Goal: Task Accomplishment & Management: Manage account settings

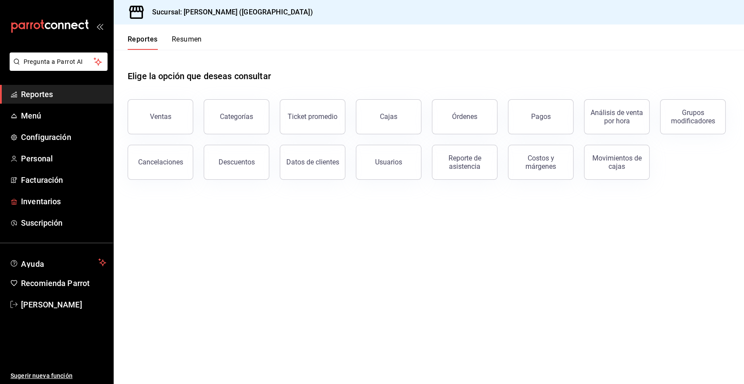
click at [41, 200] on span "Inventarios" at bounding box center [63, 201] width 85 height 12
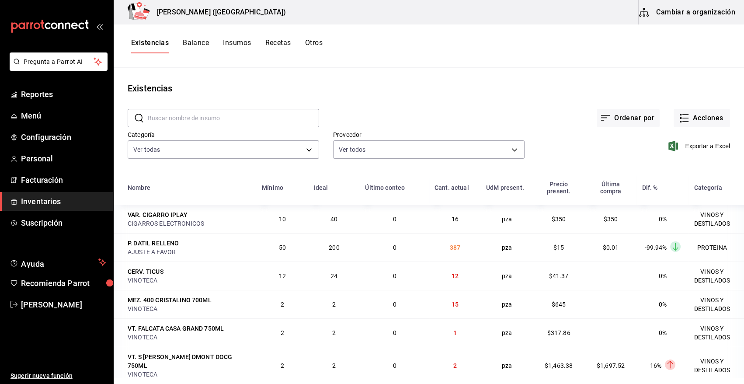
click at [194, 120] on input "text" at bounding box center [233, 117] width 171 height 17
type input "coco"
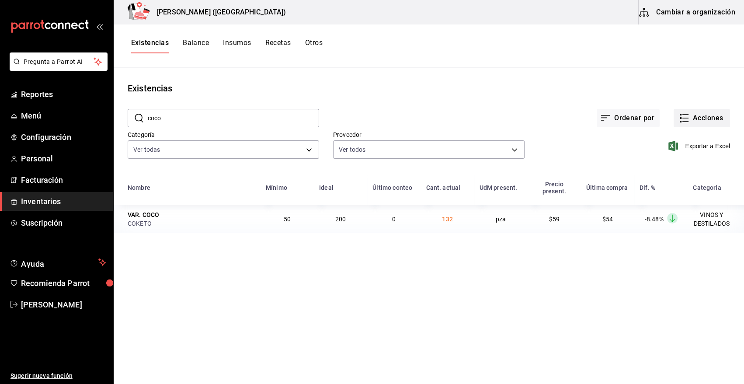
click at [699, 118] on button "Acciones" at bounding box center [701, 118] width 56 height 18
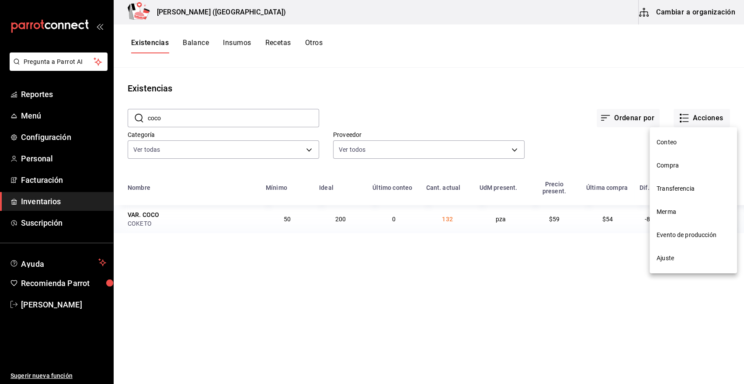
drag, startPoint x: 675, startPoint y: 167, endPoint x: 593, endPoint y: 176, distance: 82.6
click at [593, 176] on div "Conteo Compra Transferencia Merma Evento de producción Ajuste" at bounding box center [372, 192] width 744 height 384
click at [677, 210] on span "Merma" at bounding box center [692, 211] width 73 height 9
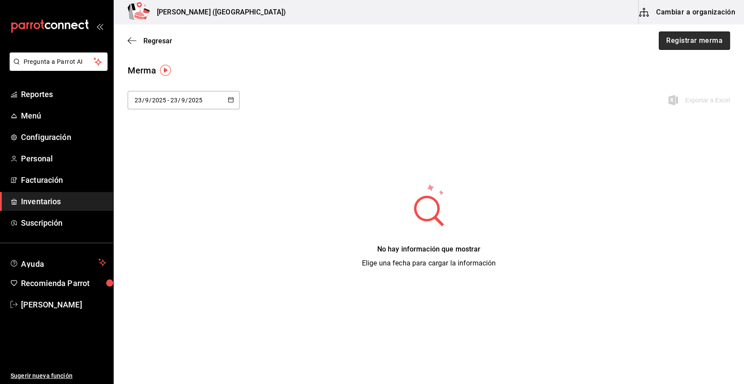
click at [678, 38] on button "Registrar merma" at bounding box center [693, 40] width 71 height 18
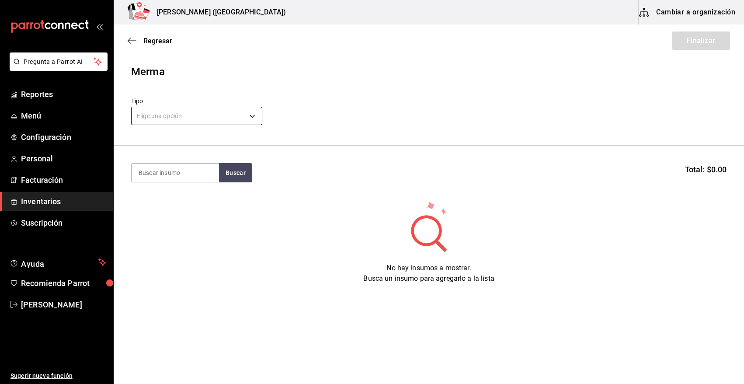
click at [176, 114] on body "Pregunta a Parrot AI Reportes Menú Configuración Personal Facturación Inventari…" at bounding box center [372, 167] width 744 height 334
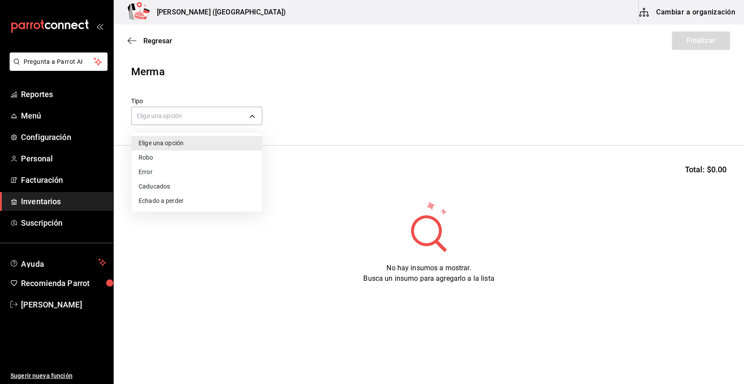
click at [162, 172] on li "Error" at bounding box center [196, 172] width 130 height 14
type input "ERROR"
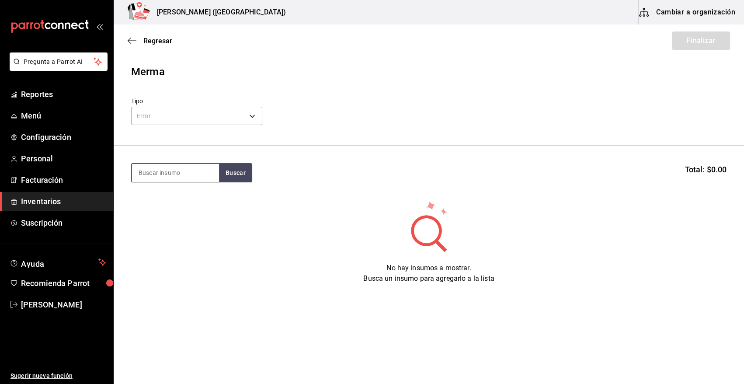
click at [194, 175] on input at bounding box center [174, 172] width 87 height 18
type input "negra"
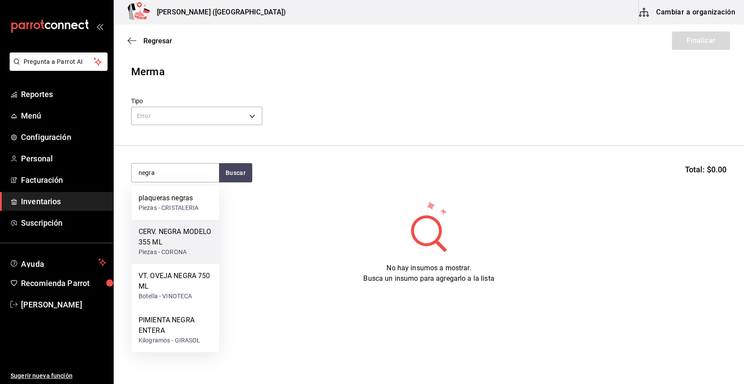
click at [182, 239] on div "CERV. NEGRA MODELO 355 ML" at bounding box center [174, 236] width 73 height 21
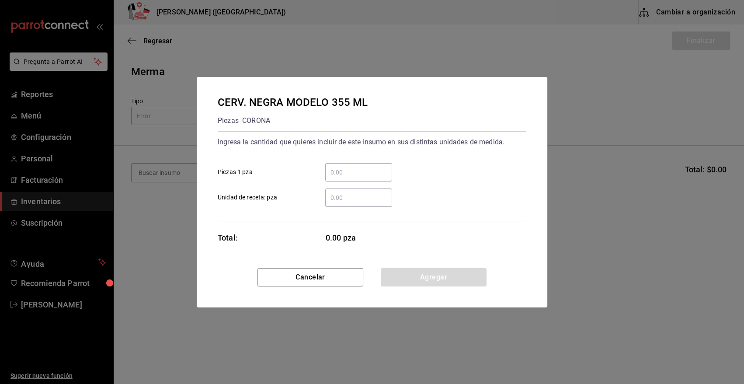
click at [353, 169] on input "​ Piezas 1 pza" at bounding box center [358, 172] width 67 height 10
type input "2"
click at [437, 160] on div "2 ​ Piezas 1 pza" at bounding box center [368, 168] width 315 height 25
click at [429, 272] on button "Agregar" at bounding box center [433, 277] width 106 height 18
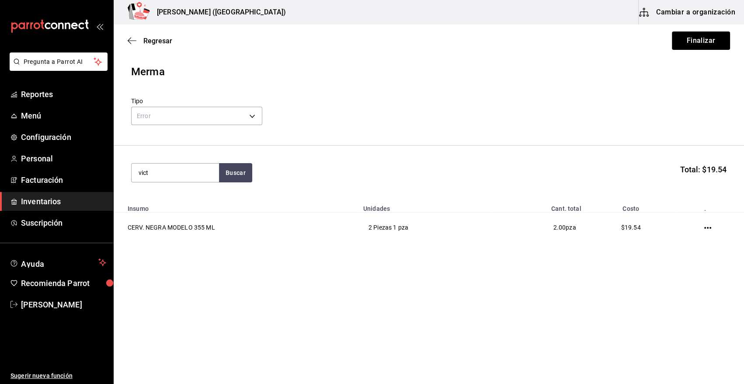
type input "vict"
click at [149, 206] on div "CERV. VICTORIA 355ML" at bounding box center [174, 203] width 73 height 21
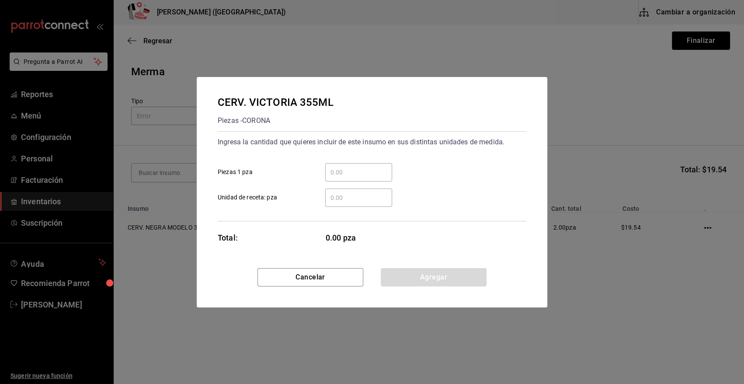
click at [363, 170] on input "​ Piezas 1 pza" at bounding box center [358, 172] width 67 height 10
type input "8"
click at [430, 280] on button "Agregar" at bounding box center [433, 277] width 106 height 18
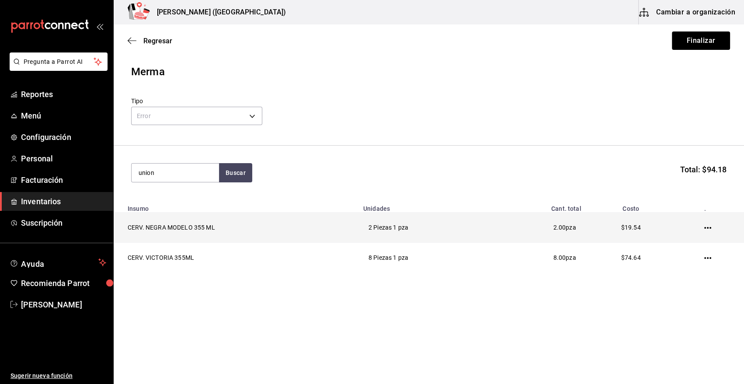
type input "union"
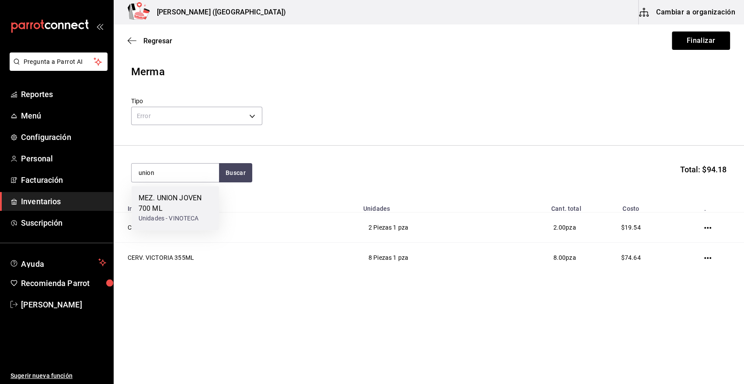
click at [164, 209] on div "MEZ. UNION JOVEN 700 ML" at bounding box center [174, 203] width 73 height 21
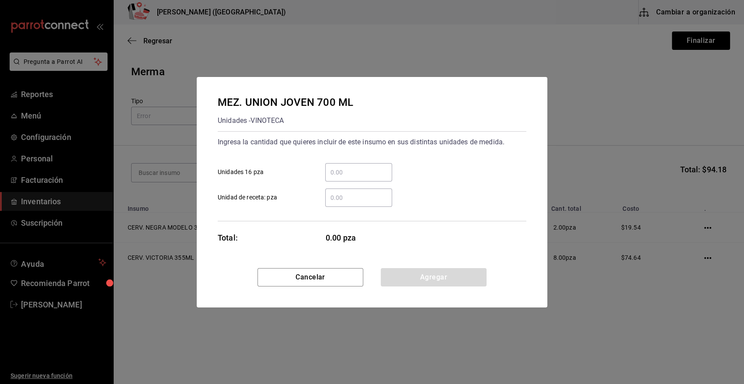
click at [345, 170] on input "​ Unidades 16 pza" at bounding box center [358, 172] width 67 height 10
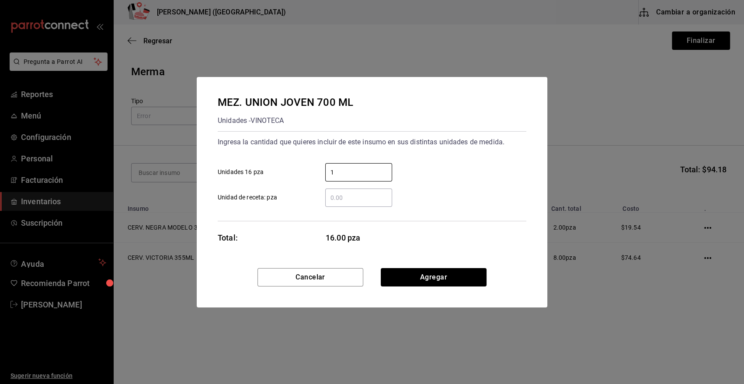
type input "1"
click at [439, 155] on div "Ingresa la cantidad que quieres incluir de este insumo en sus distintas unidade…" at bounding box center [372, 171] width 308 height 72
click at [415, 280] on button "Agregar" at bounding box center [433, 277] width 106 height 18
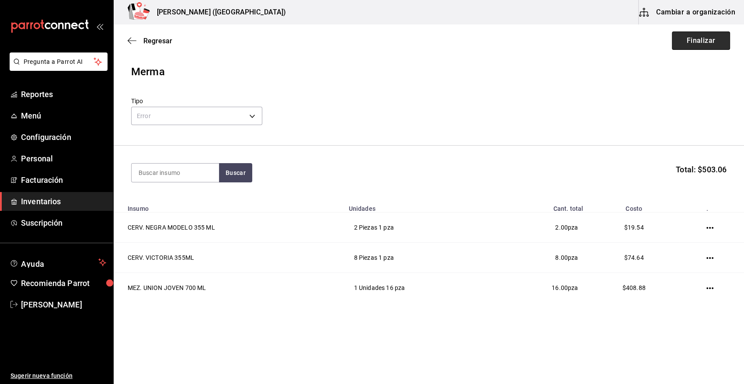
click at [696, 38] on button "Finalizar" at bounding box center [700, 40] width 58 height 18
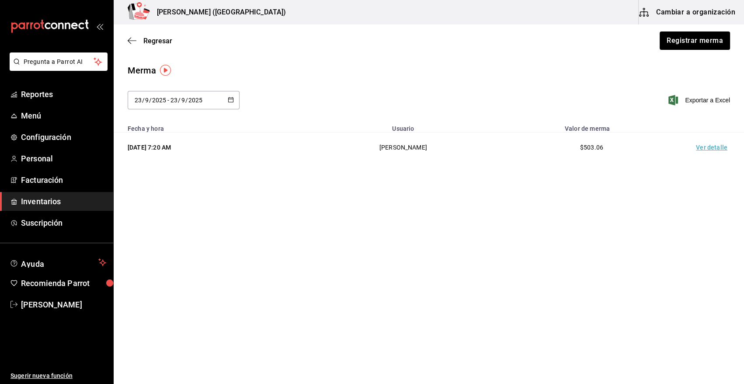
click at [722, 150] on td "Ver detalle" at bounding box center [712, 147] width 61 height 30
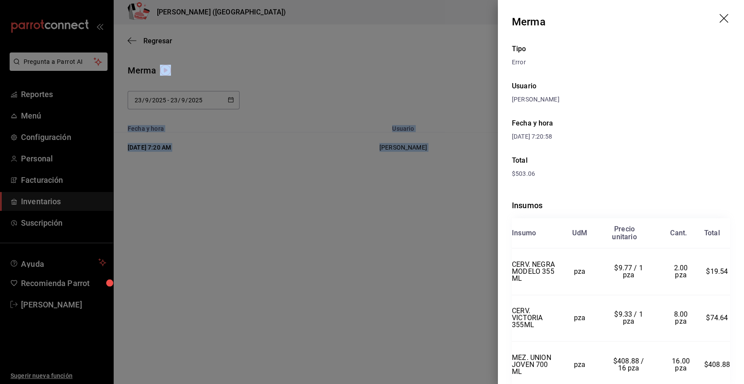
scroll to position [35, 0]
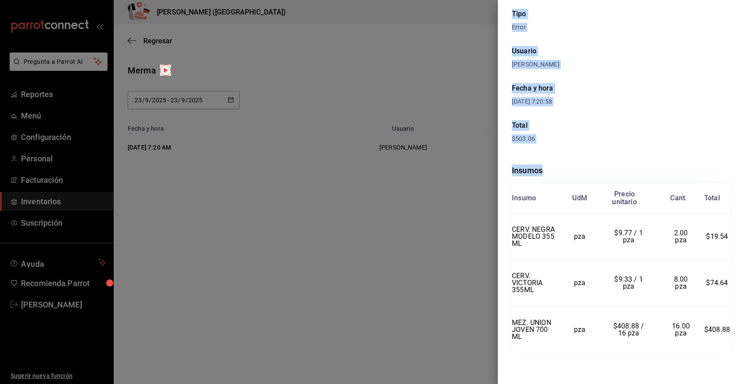
drag, startPoint x: 512, startPoint y: 21, endPoint x: 726, endPoint y: 334, distance: 380.0
click at [726, 334] on div "Merma Tipo Error Usuario Heriberto Madalena Fecha y hora 23/09/2025 7:20:58 Tot…" at bounding box center [621, 192] width 246 height 384
copy div "Merma Tipo Error Usuario Heriberto Madalena Fecha y hora 23/09/2025 7:20:58 Tot…"
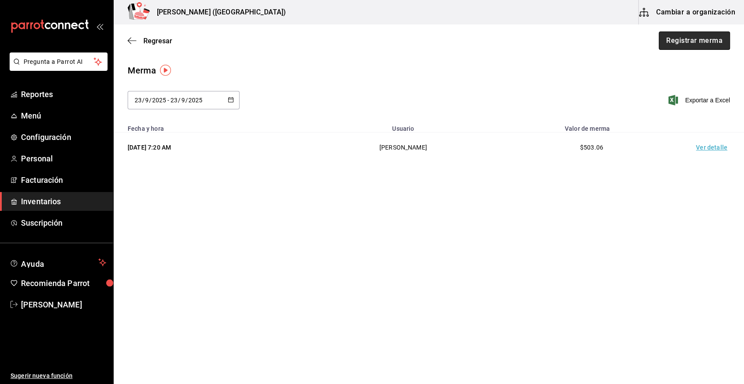
click at [679, 41] on button "Registrar merma" at bounding box center [693, 40] width 71 height 18
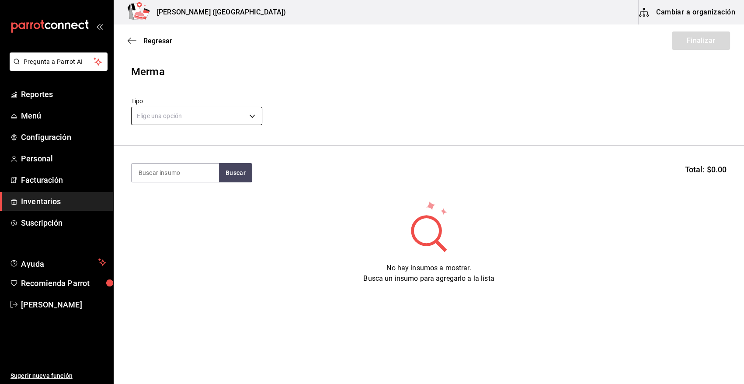
click at [196, 115] on body "Pregunta a Parrot AI Reportes Menú Configuración Personal Facturación Inventari…" at bounding box center [372, 167] width 744 height 334
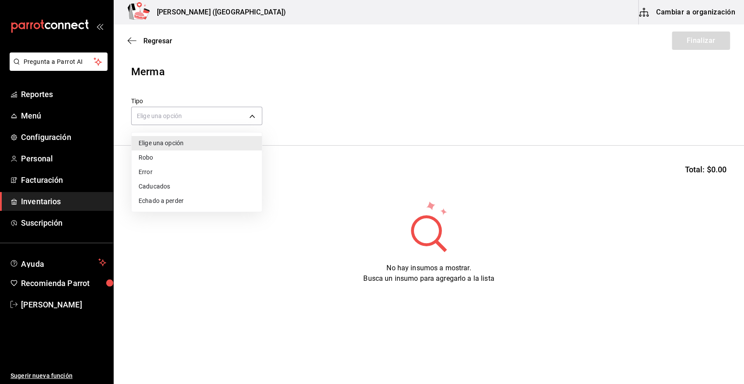
click at [166, 172] on li "Error" at bounding box center [196, 172] width 130 height 14
type input "ERROR"
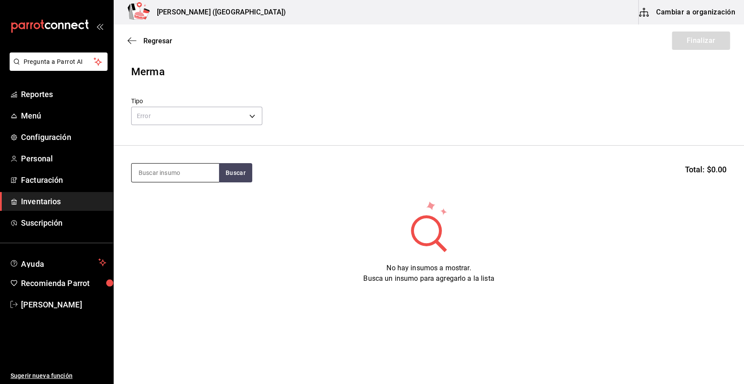
click at [168, 171] on input at bounding box center [174, 172] width 87 height 18
type input "refre"
click at [180, 202] on div "VAR. REFRESCO" at bounding box center [163, 198] width 51 height 10
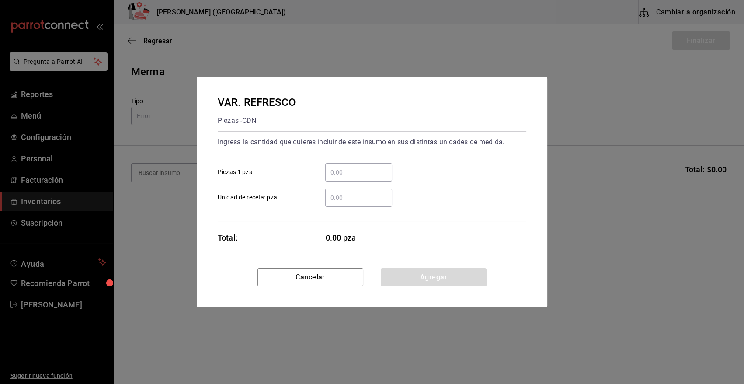
click at [354, 177] on div "​" at bounding box center [358, 172] width 67 height 18
click at [354, 177] on input "​ Piezas 1 pza" at bounding box center [358, 172] width 67 height 10
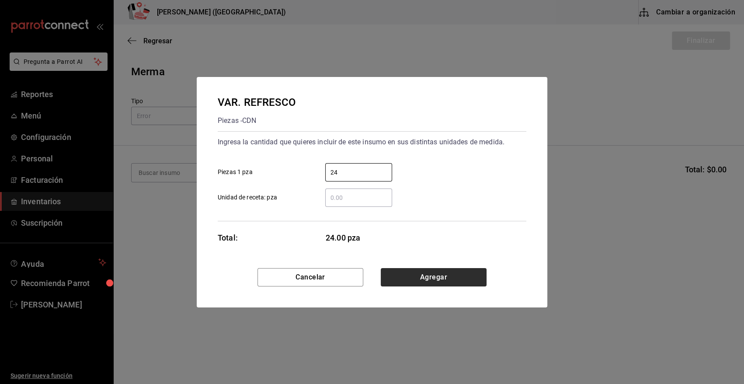
type input "24"
click at [409, 273] on button "Agregar" at bounding box center [433, 277] width 106 height 18
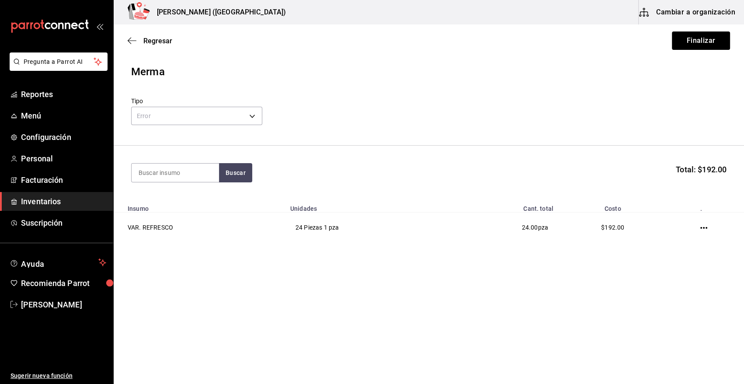
drag, startPoint x: 697, startPoint y: 46, endPoint x: 577, endPoint y: 166, distance: 169.9
click at [694, 48] on button "Finalizar" at bounding box center [700, 40] width 58 height 18
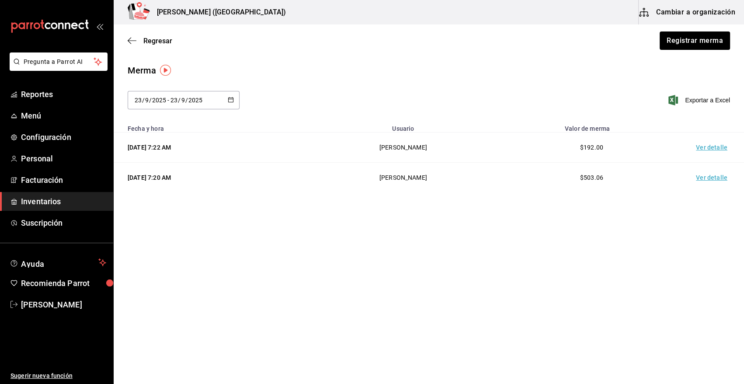
click at [706, 146] on td "Ver detalle" at bounding box center [712, 147] width 61 height 30
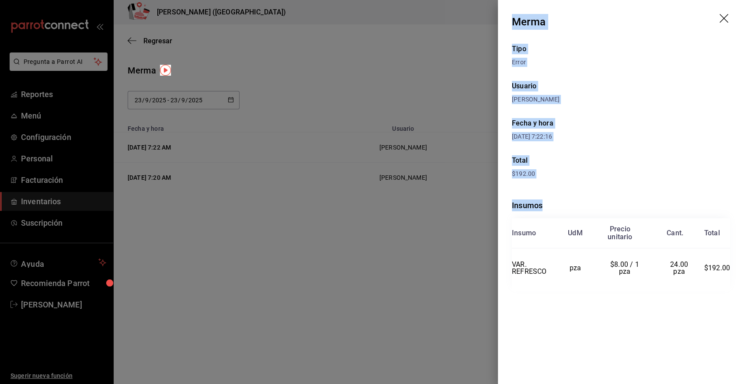
drag, startPoint x: 512, startPoint y: 21, endPoint x: 737, endPoint y: 278, distance: 342.1
click at [737, 278] on div "Merma Tipo Error Usuario Heriberto Madalena Fecha y hora 23/09/2025 7:22:16 Tot…" at bounding box center [621, 192] width 246 height 384
copy div "Merma Tipo Error Usuario Heriberto Madalena Fecha y hora 23/09/2025 7:22:16 Tot…"
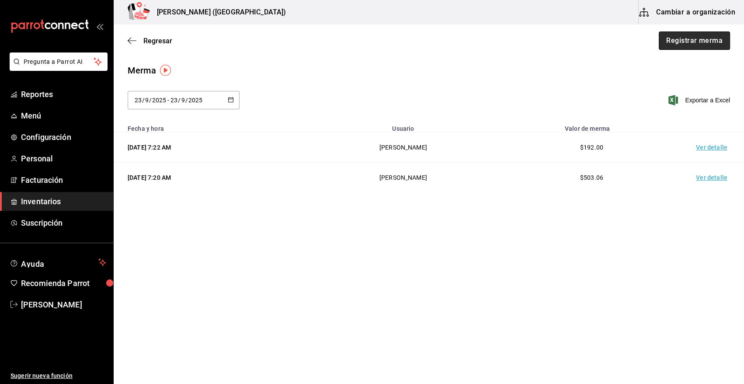
click at [686, 41] on button "Registrar merma" at bounding box center [693, 40] width 71 height 18
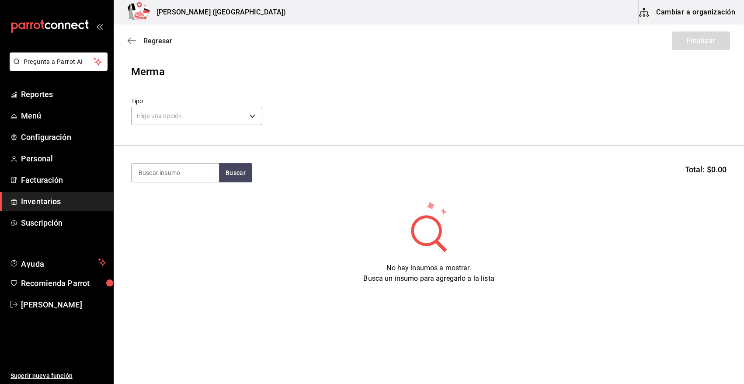
click at [158, 39] on span "Regresar" at bounding box center [157, 41] width 29 height 8
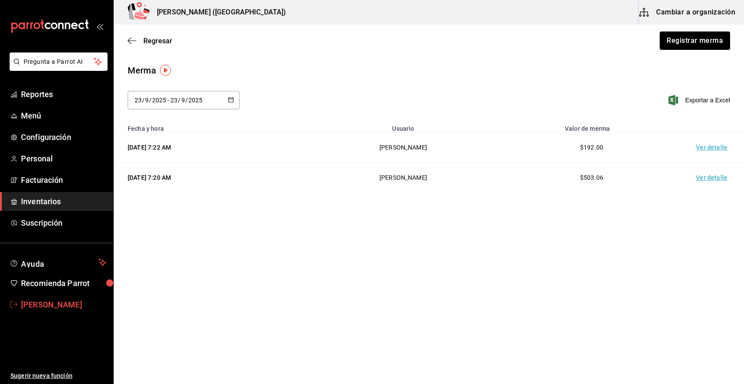
click at [45, 303] on span "[PERSON_NAME]" at bounding box center [63, 304] width 85 height 12
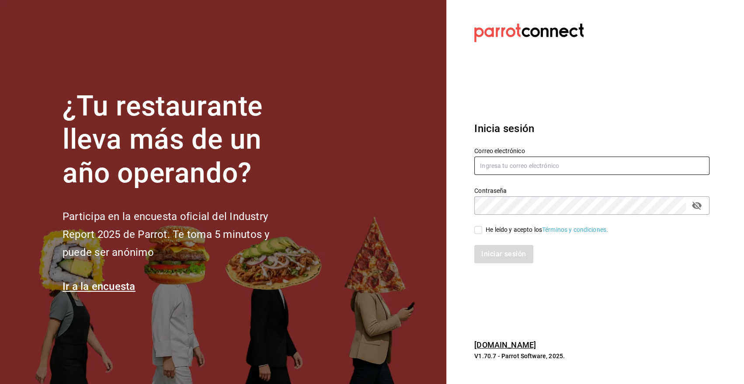
type input "heriberto_17mc@hotmail.com"
click at [600, 128] on h3 "Inicia sesión" at bounding box center [591, 129] width 235 height 16
click at [476, 229] on input "He leído y acepto los Términos y condiciones." at bounding box center [478, 230] width 8 height 8
checkbox input "true"
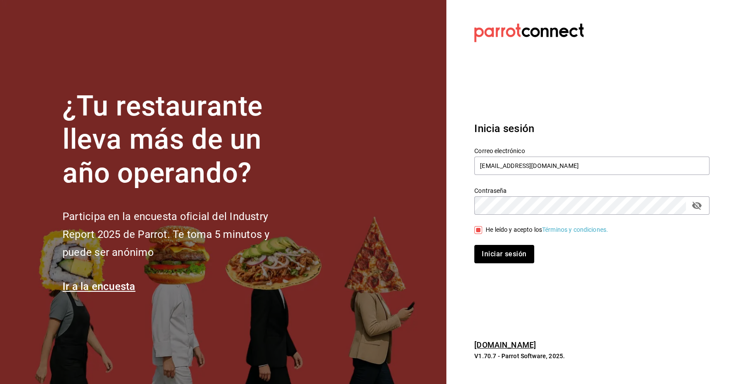
click at [510, 259] on button "Iniciar sesión" at bounding box center [503, 254] width 59 height 18
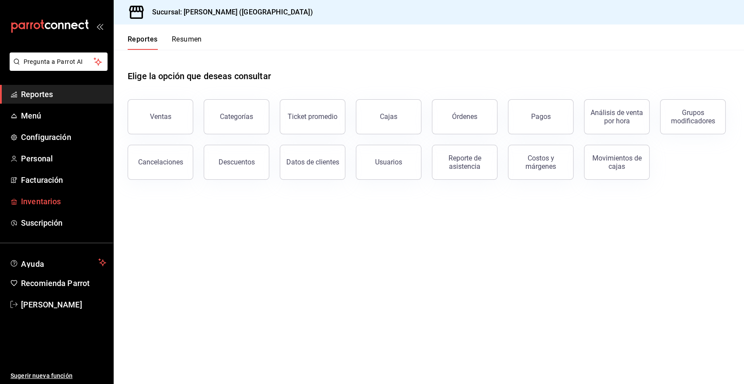
click at [48, 203] on span "Inventarios" at bounding box center [63, 201] width 85 height 12
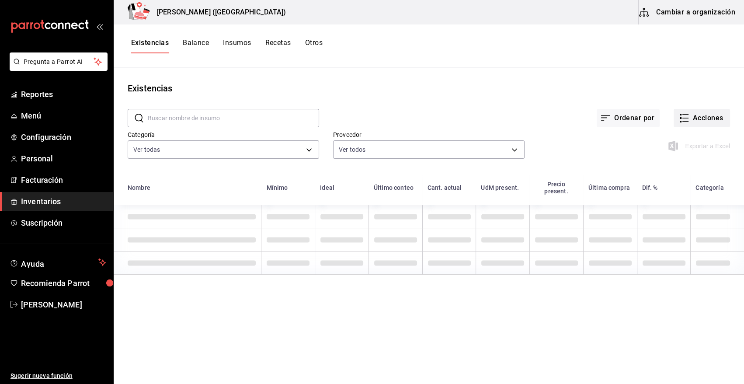
click at [701, 119] on button "Acciones" at bounding box center [701, 118] width 56 height 18
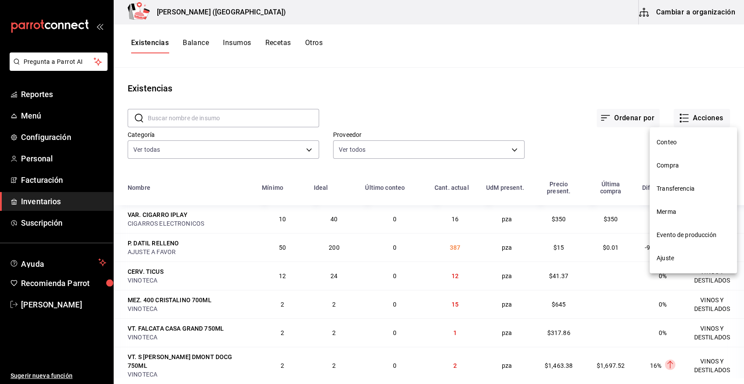
click at [674, 164] on span "Compra" at bounding box center [692, 165] width 73 height 9
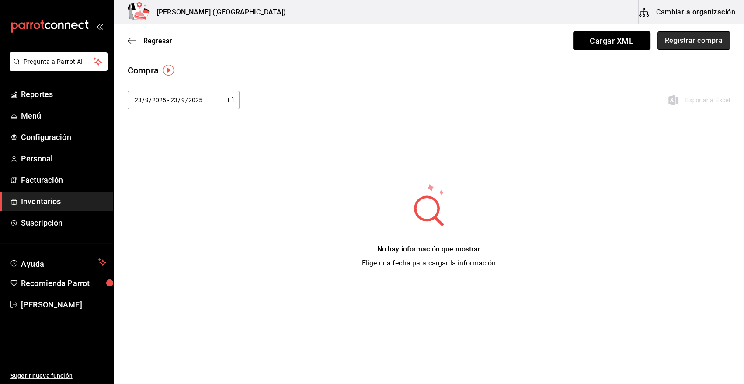
click at [705, 42] on button "Registrar compra" at bounding box center [693, 40] width 73 height 18
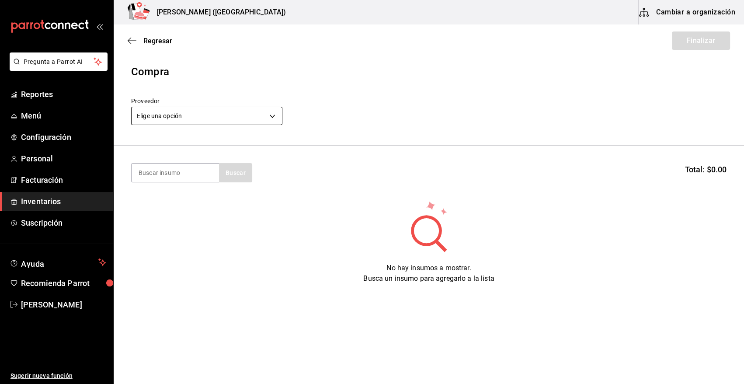
click at [195, 116] on body "Pregunta a Parrot AI Reportes Menú Configuración Personal Facturación Inventari…" at bounding box center [372, 167] width 744 height 334
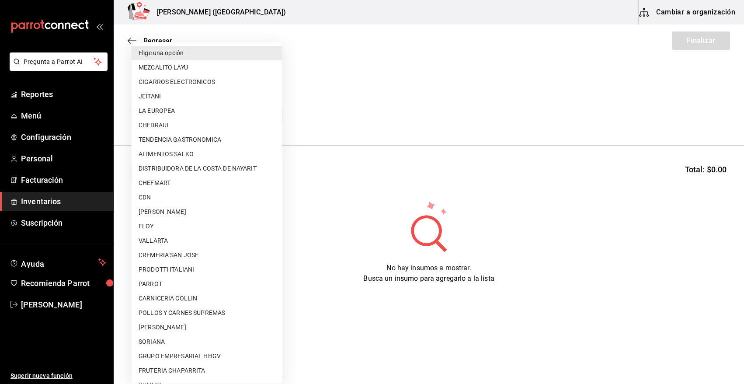
click at [449, 90] on div at bounding box center [372, 192] width 744 height 384
click at [199, 116] on body "Pregunta a Parrot AI Reportes Menú Configuración Personal Facturación Inventari…" at bounding box center [372, 167] width 744 height 334
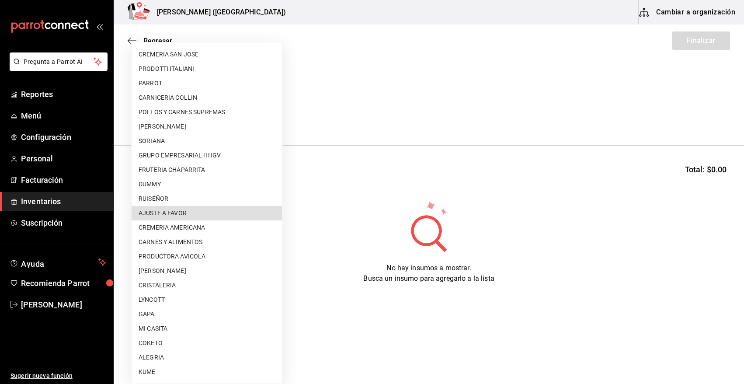
click at [172, 213] on li "AJUSTE A FAVOR" at bounding box center [206, 213] width 150 height 14
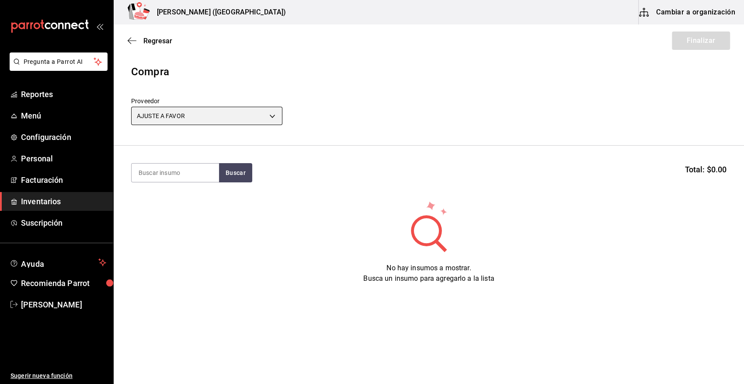
type input "dd0fbccd-e034-4acc-8432-7d1d5e23f321"
click at [167, 176] on input at bounding box center [174, 172] width 87 height 18
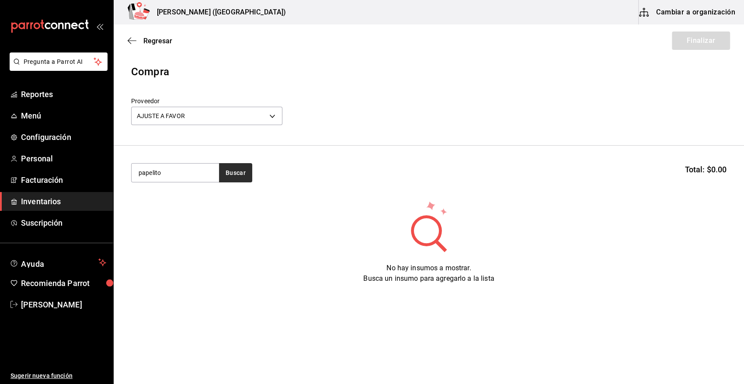
type input "papelito"
click at [226, 174] on button "Buscar" at bounding box center [235, 172] width 33 height 19
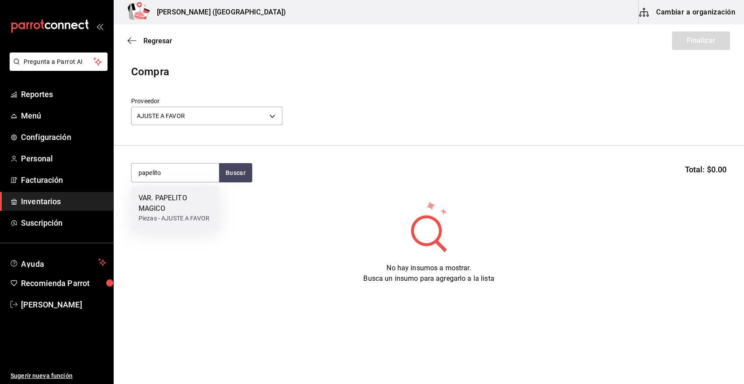
click at [183, 215] on div "Piezas - AJUSTE A FAVOR" at bounding box center [174, 218] width 73 height 9
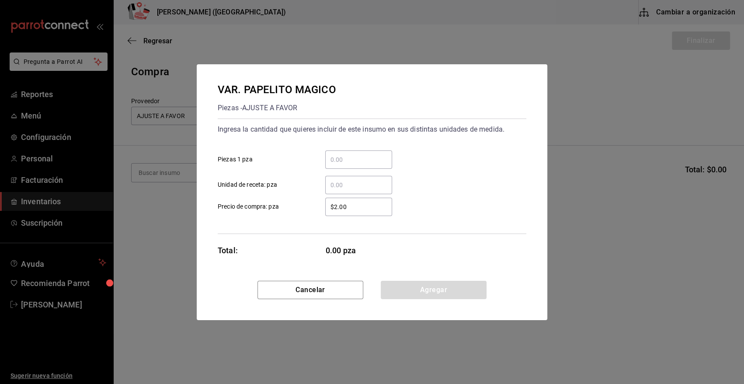
click at [346, 155] on input "​ Piezas 1 pza" at bounding box center [358, 159] width 67 height 10
type input "24"
drag, startPoint x: 353, startPoint y: 207, endPoint x: 214, endPoint y: 224, distance: 140.0
click at [214, 224] on div "VAR. PAPELITO MAGICO Piezas - AJUSTE A FAVOR Ingresa la cantidad que quieres in…" at bounding box center [372, 172] width 350 height 216
type input "$0.01"
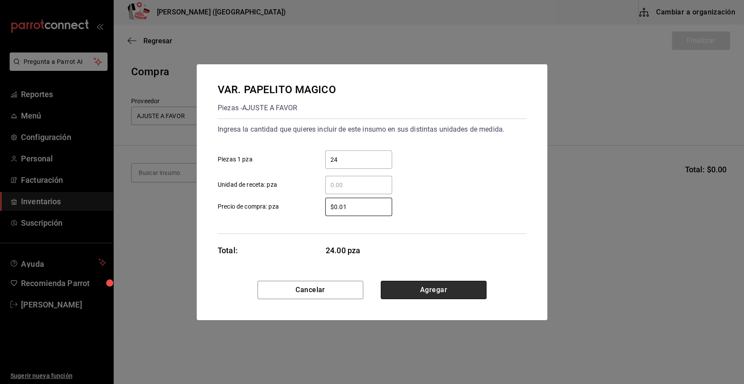
click at [396, 294] on button "Agregar" at bounding box center [433, 289] width 106 height 18
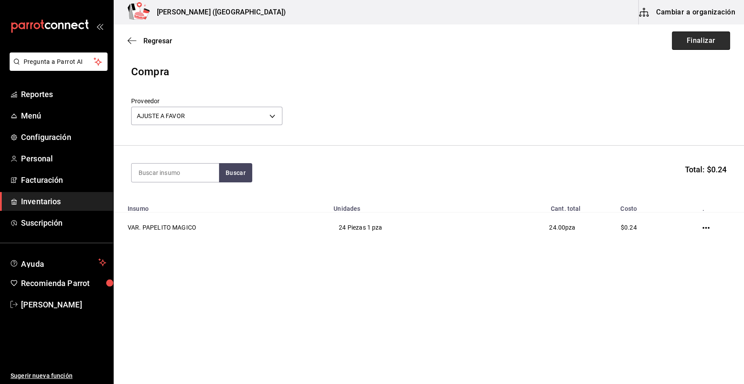
click at [703, 43] on button "Finalizar" at bounding box center [700, 40] width 58 height 18
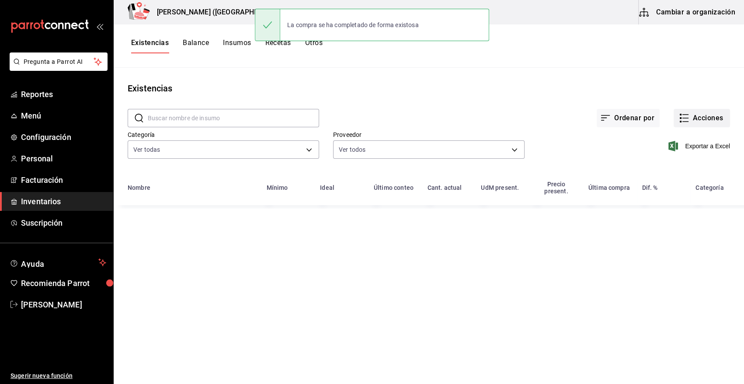
click at [690, 118] on button "Acciones" at bounding box center [701, 118] width 56 height 18
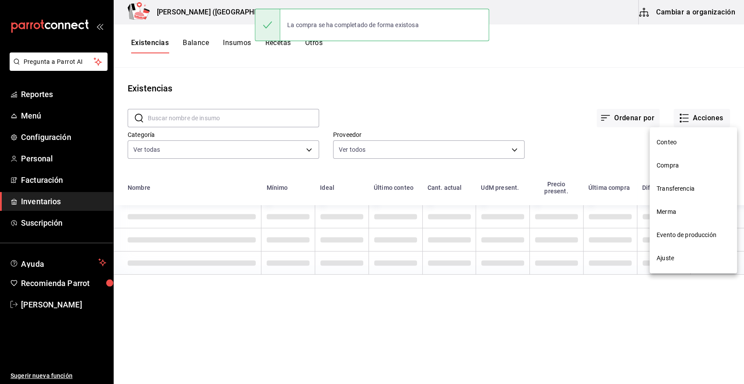
click at [677, 166] on span "Compra" at bounding box center [692, 165] width 73 height 9
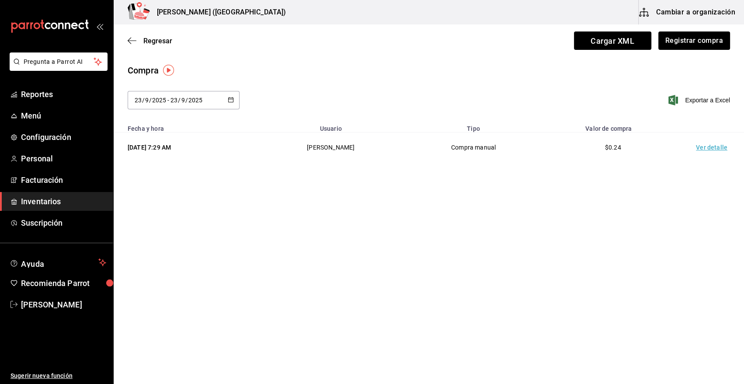
click at [708, 148] on td "Ver detalle" at bounding box center [712, 147] width 61 height 30
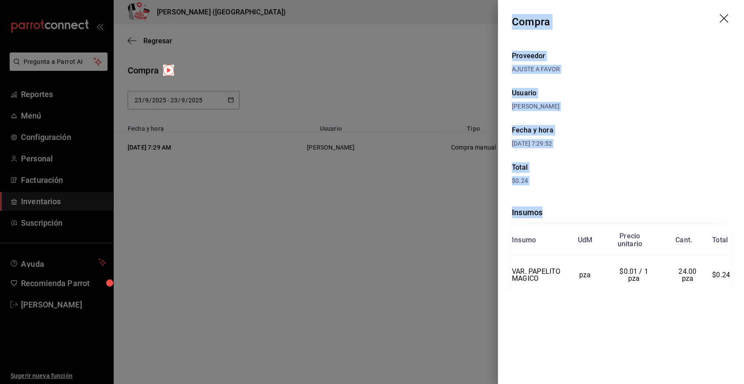
drag, startPoint x: 512, startPoint y: 21, endPoint x: 743, endPoint y: 280, distance: 346.2
click at [743, 280] on div "Compra Proveedor AJUSTE A FAVOR Usuario [PERSON_NAME] y hora [DATE] 7:29:52 Tot…" at bounding box center [621, 192] width 246 height 384
copy div "Compra Proveedor AJUSTE A FAVOR Usuario [PERSON_NAME] y hora [DATE] 7:29:52 Tot…"
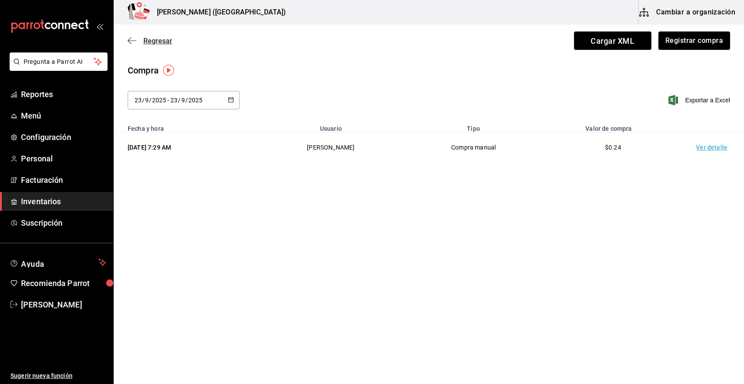
click at [156, 37] on span "Regresar" at bounding box center [157, 41] width 29 height 8
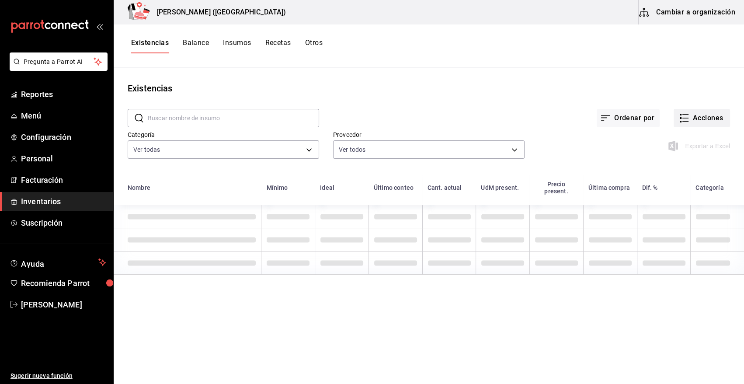
click at [699, 121] on button "Acciones" at bounding box center [701, 118] width 56 height 18
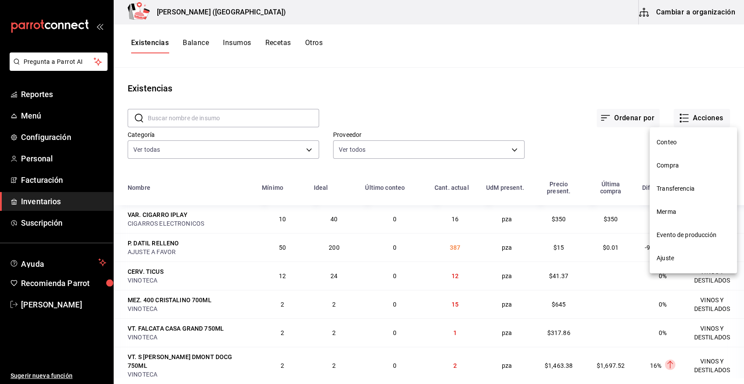
click at [669, 209] on span "Merma" at bounding box center [692, 211] width 73 height 9
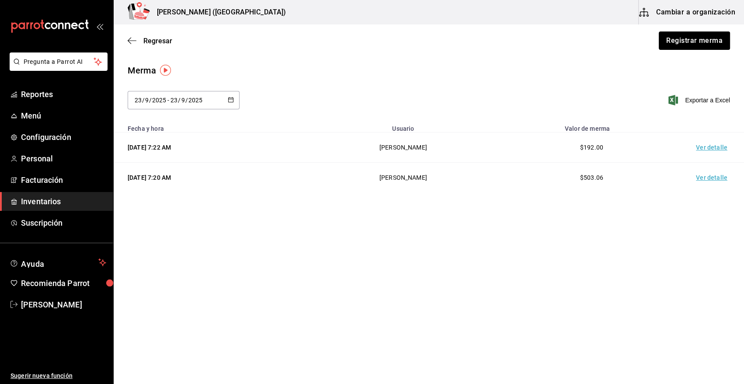
click at [680, 37] on button "Registrar merma" at bounding box center [693, 40] width 71 height 18
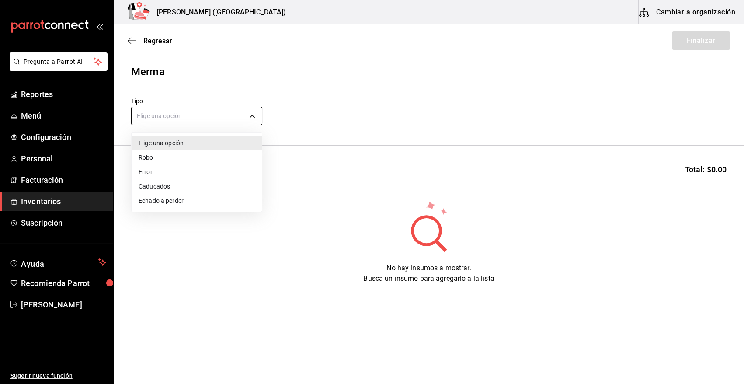
click at [181, 114] on body "Pregunta a Parrot AI Reportes Menú Configuración Personal Facturación Inventari…" at bounding box center [372, 167] width 744 height 334
click at [144, 168] on li "Error" at bounding box center [196, 172] width 130 height 14
type input "ERROR"
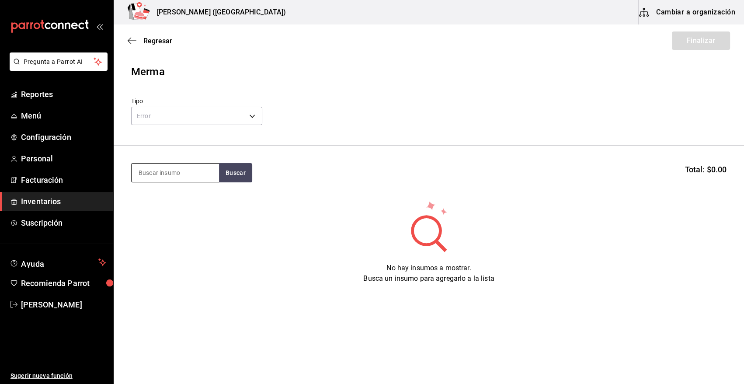
click at [149, 174] on input at bounding box center [174, 172] width 87 height 18
type input "papel"
click at [232, 176] on button "Buscar" at bounding box center [235, 172] width 33 height 19
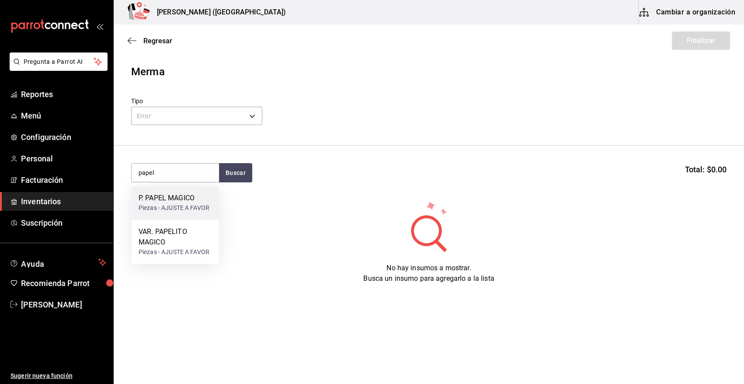
click at [194, 206] on div "Piezas - AJUSTE A FAVOR" at bounding box center [173, 207] width 71 height 9
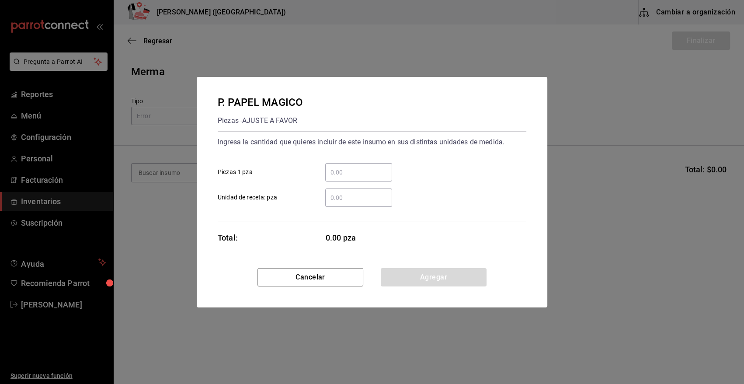
click at [336, 166] on div "​" at bounding box center [358, 172] width 67 height 18
click at [336, 167] on input "​ Piezas 1 pza" at bounding box center [358, 172] width 67 height 10
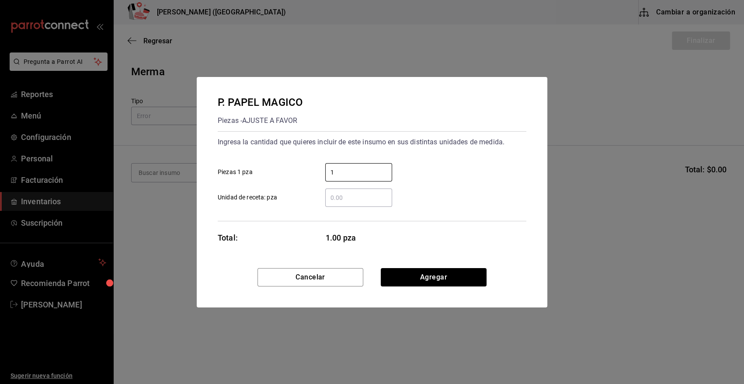
type input "1"
click at [491, 224] on div "P. PAPEL MAGICO Piezas - AJUSTE A FAVOR Ingresa la cantidad que quieres incluir…" at bounding box center [372, 172] width 350 height 191
click at [426, 279] on button "Agregar" at bounding box center [433, 277] width 106 height 18
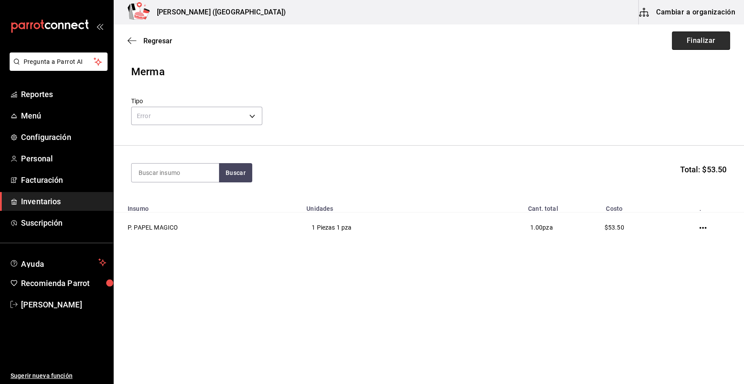
click at [703, 38] on button "Finalizar" at bounding box center [700, 40] width 58 height 18
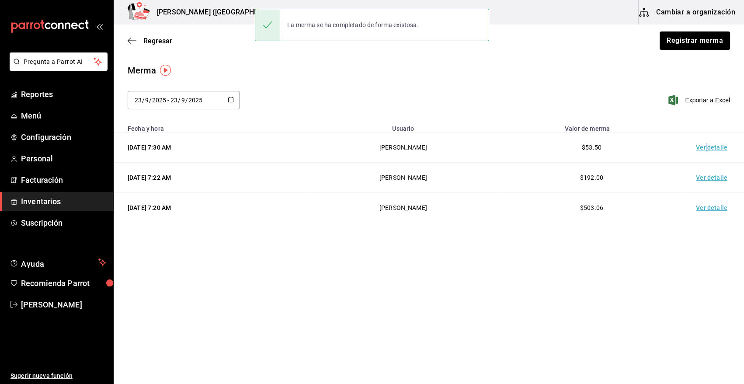
drag, startPoint x: 705, startPoint y: 146, endPoint x: 705, endPoint y: 140, distance: 6.1
click at [705, 140] on td "Ver detalle" at bounding box center [712, 147] width 61 height 30
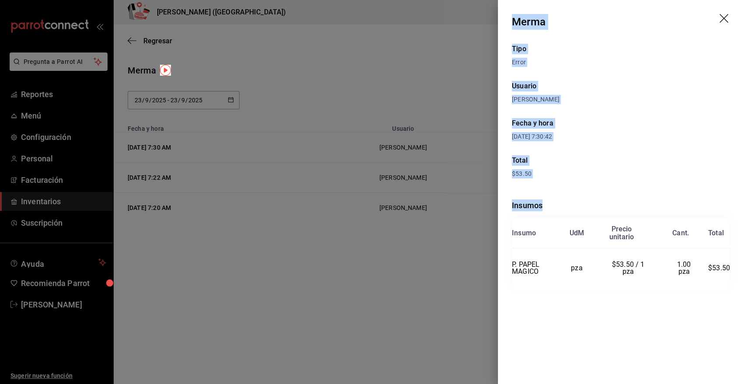
drag, startPoint x: 511, startPoint y: 21, endPoint x: 731, endPoint y: 272, distance: 334.0
click at [731, 272] on div "Merma Tipo Error Usuario [PERSON_NAME] y hora [DATE] 7:30:42 Total $53.50 Insum…" at bounding box center [621, 192] width 246 height 384
copy div "Merma Tipo Error Usuario [PERSON_NAME] y hora [DATE] 7:30:42 Total $53.50 Insum…"
